Goal: Task Accomplishment & Management: Use online tool/utility

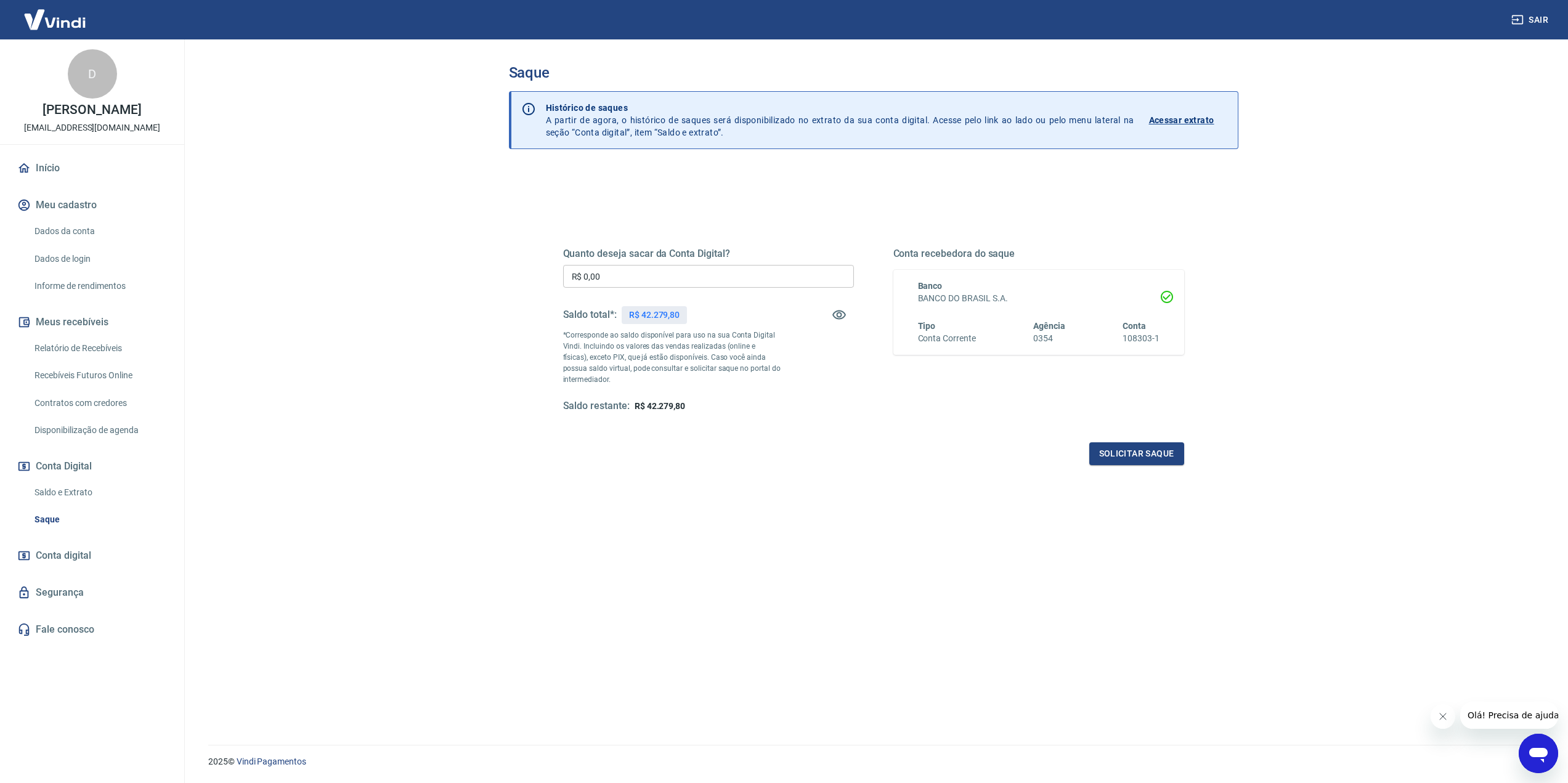
click at [641, 275] on input "R$ 0,00" at bounding box center [708, 276] width 291 height 23
type input "R$ 42.279,00"
click at [1130, 448] on button "Solicitar saque" at bounding box center [1137, 454] width 95 height 23
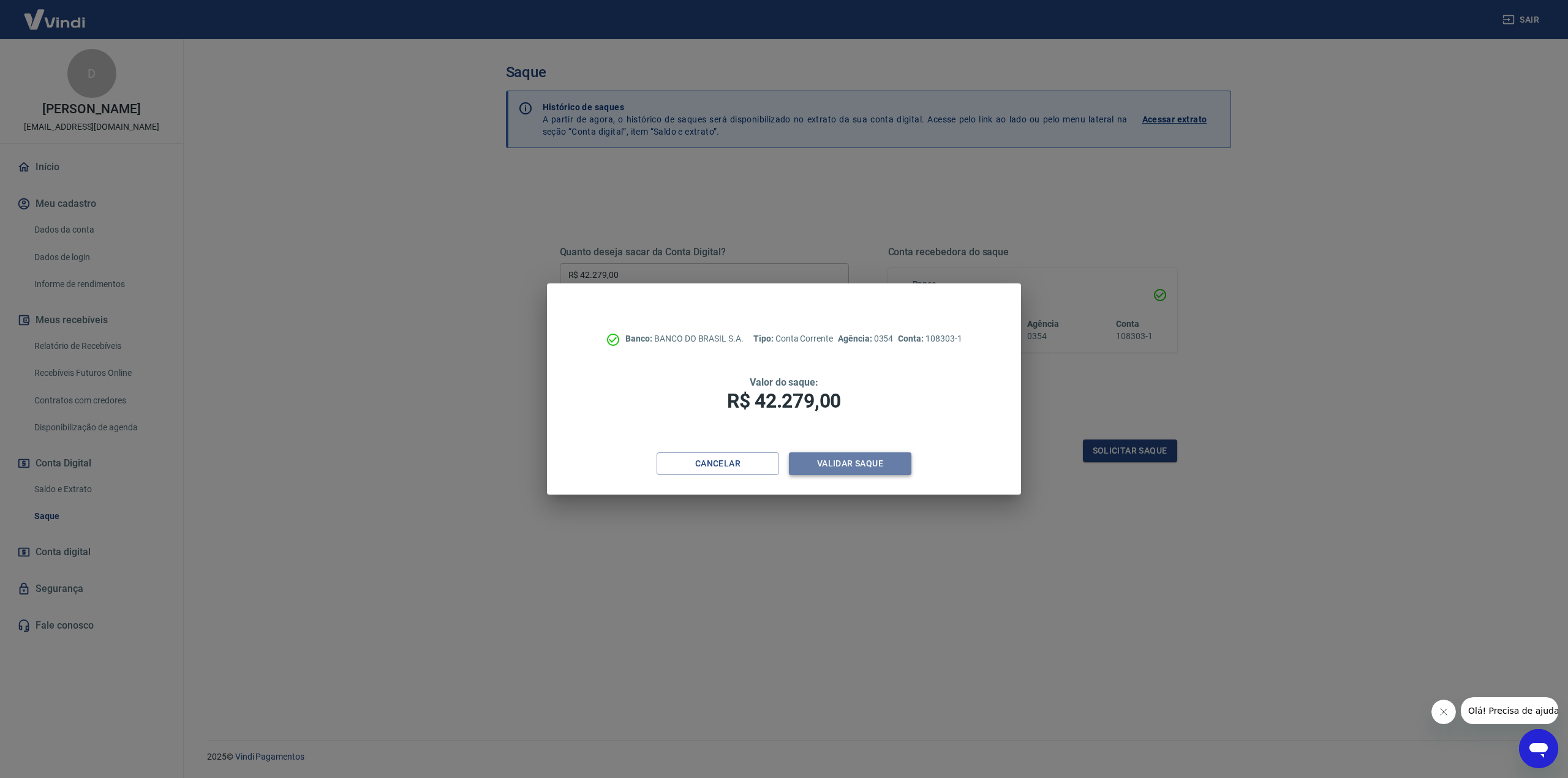
click at [836, 462] on button "Validar saque" at bounding box center [849, 464] width 123 height 22
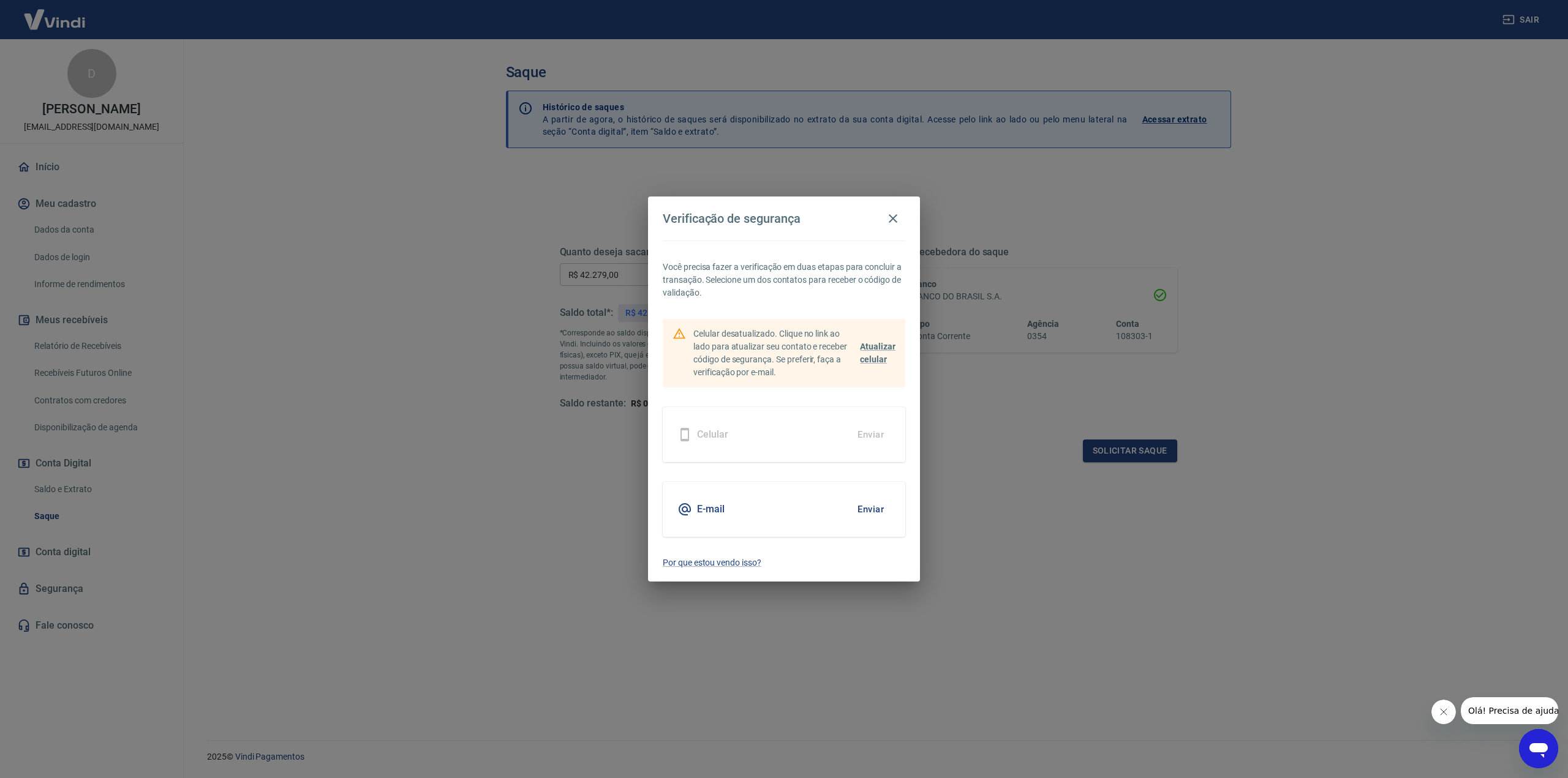
click at [869, 509] on button "Enviar" at bounding box center [870, 509] width 40 height 26
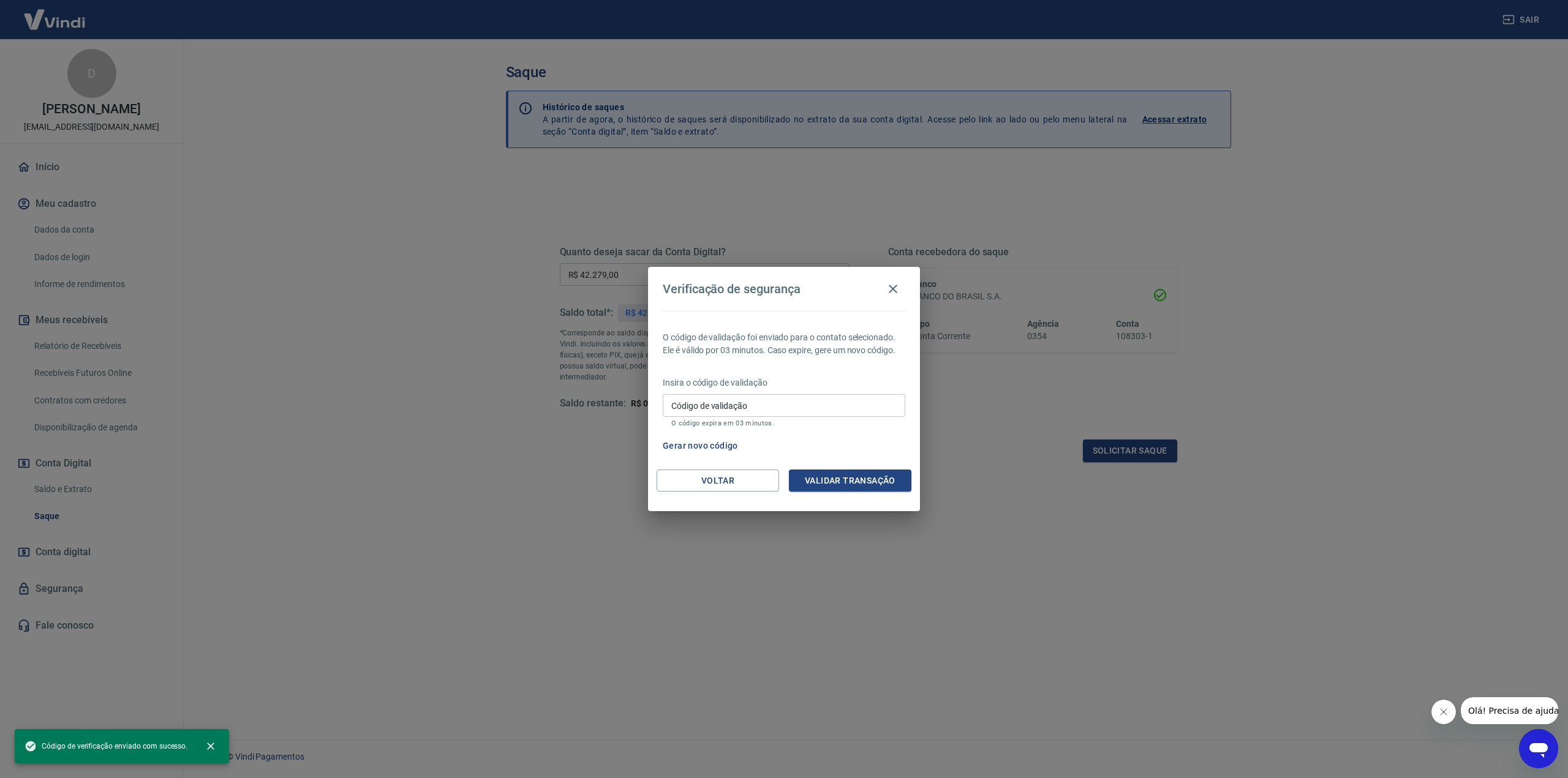
click at [765, 405] on input "Código de validação" at bounding box center [784, 405] width 242 height 22
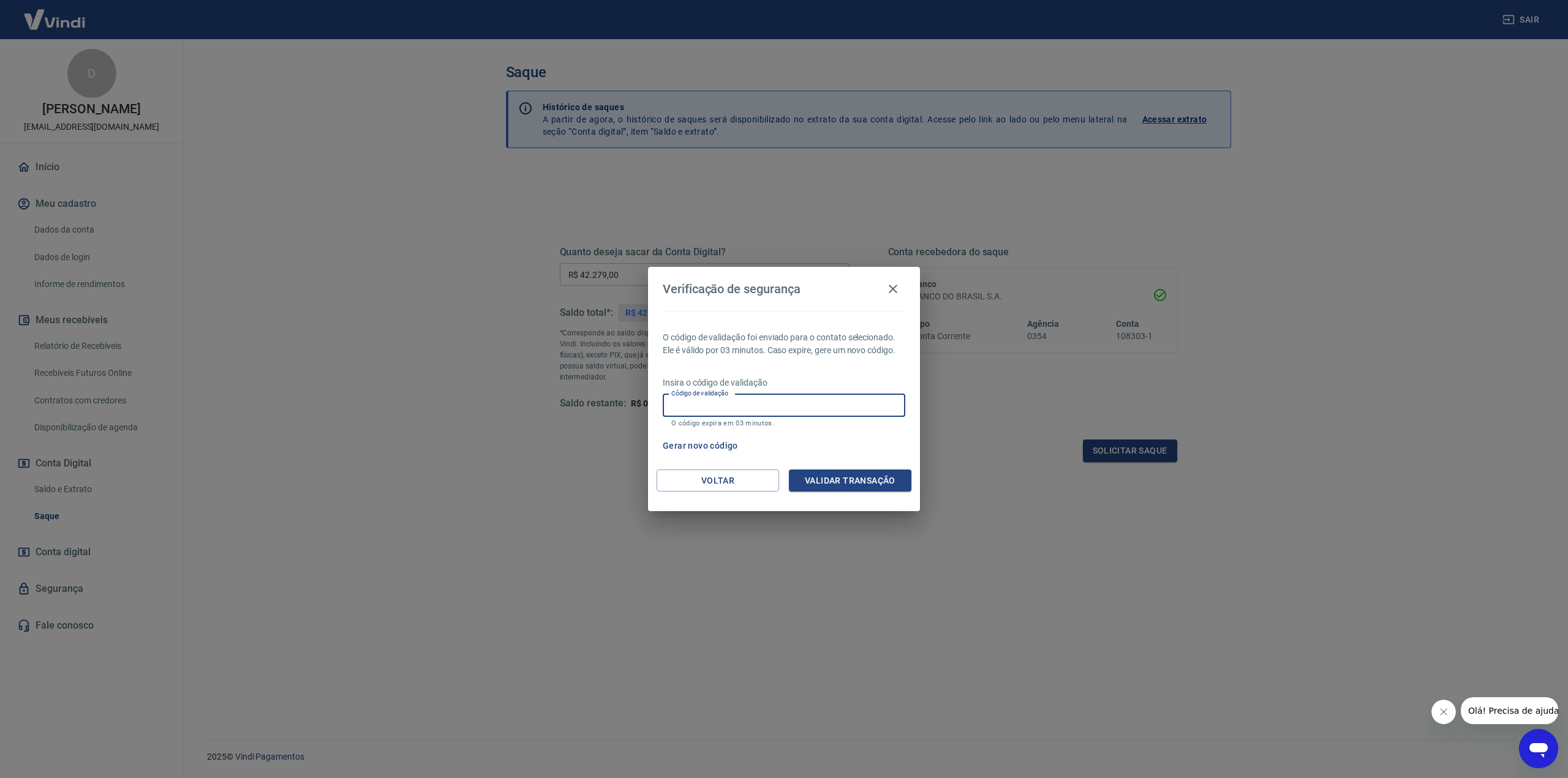
click at [777, 400] on input "Código de validação" at bounding box center [784, 405] width 242 height 22
paste input "453424"
type input "453424"
click at [841, 480] on button "Validar transação" at bounding box center [849, 481] width 123 height 22
